Goal: Task Accomplishment & Management: Use online tool/utility

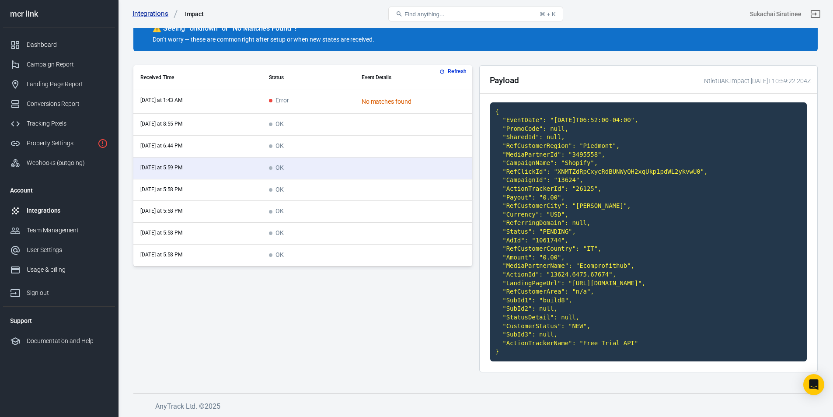
click at [51, 211] on div "Integrations" at bounding box center [67, 210] width 81 height 9
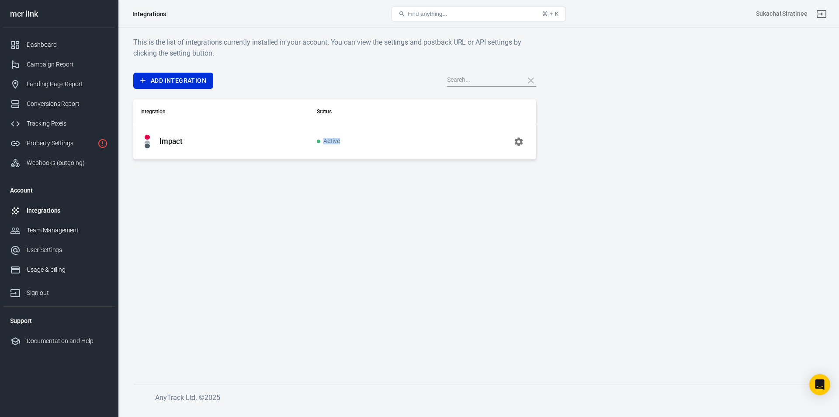
drag, startPoint x: 184, startPoint y: 136, endPoint x: 442, endPoint y: 138, distance: 258.4
click at [442, 138] on tr "Impact Active" at bounding box center [334, 141] width 403 height 35
click at [516, 142] on icon "button" at bounding box center [519, 141] width 8 height 8
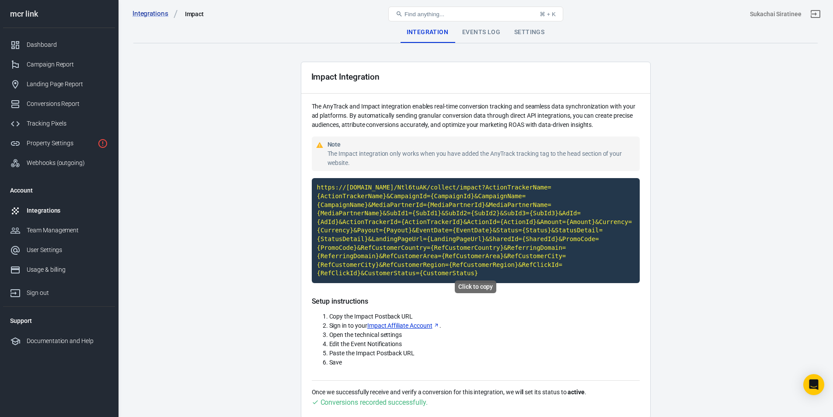
click at [408, 221] on code "https://[DOMAIN_NAME]/Ntl6tuAK/collect/impact?ActionTrackerName={ActionTrackerN…" at bounding box center [476, 230] width 328 height 105
click at [484, 36] on div "Events Log" at bounding box center [481, 32] width 52 height 21
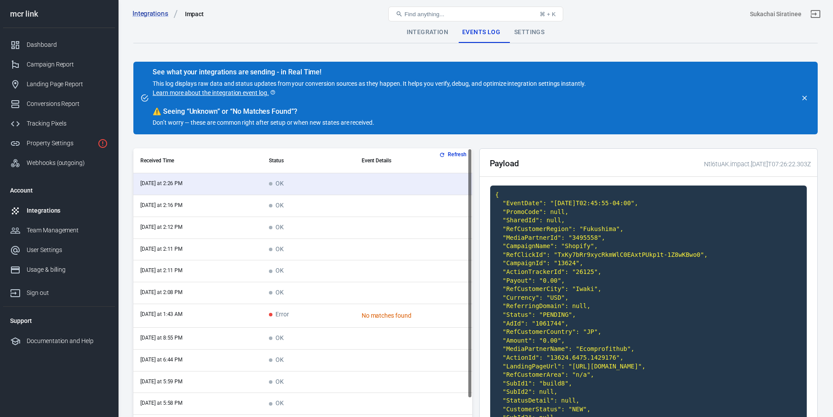
click at [299, 322] on td "Error" at bounding box center [308, 316] width 92 height 24
